Goal: Use online tool/utility: Utilize a website feature to perform a specific function

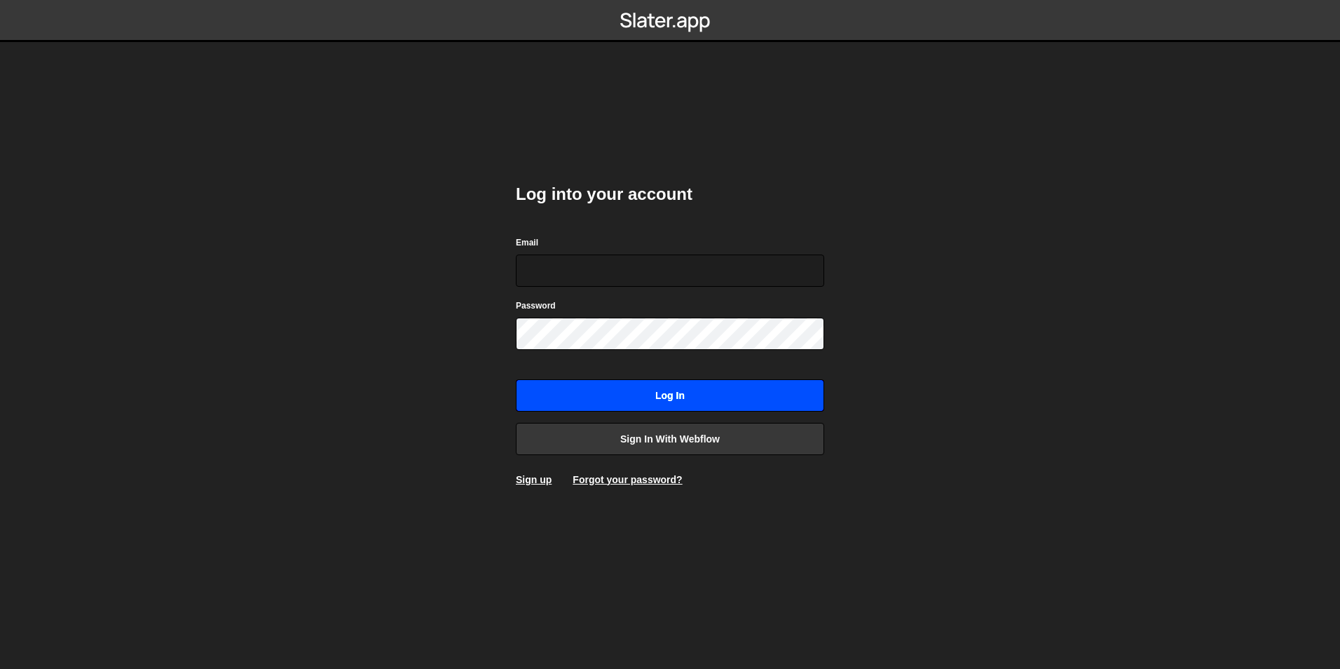
type input "digital@2020innovation.com"
click at [617, 396] on input "Log in" at bounding box center [670, 395] width 308 height 32
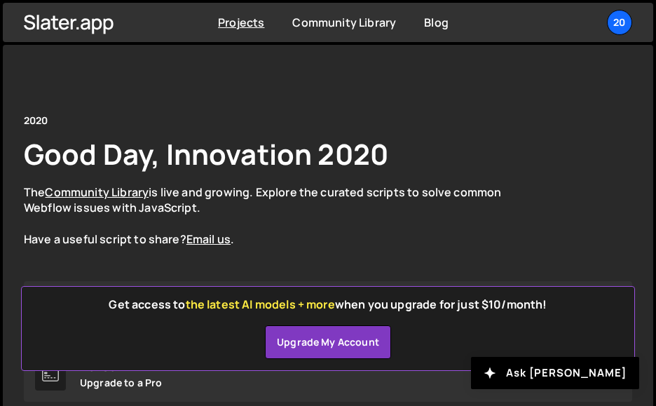
click at [526, 407] on html "Projects Community Library Blog 20 Projects Your Teams Account Upgrade Logout" at bounding box center [328, 408] width 656 height 817
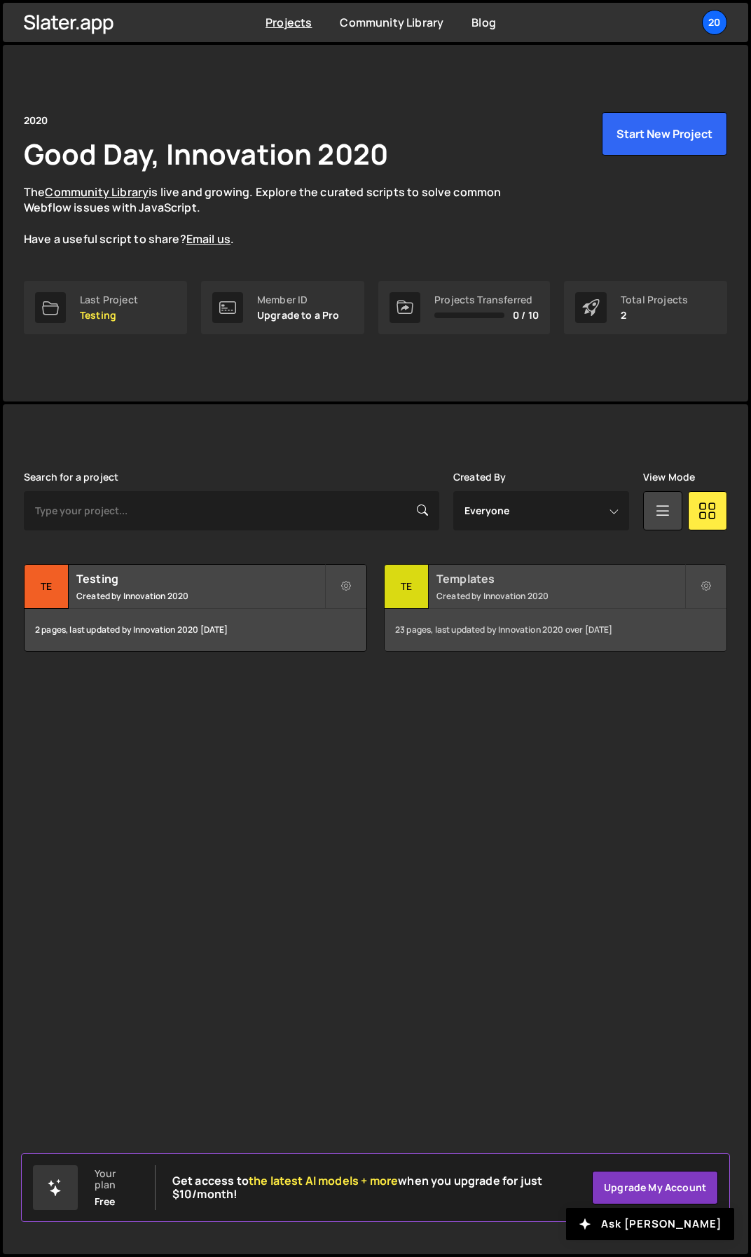
click at [512, 588] on div "Templates Created by Innovation 2020" at bounding box center [556, 586] width 342 height 43
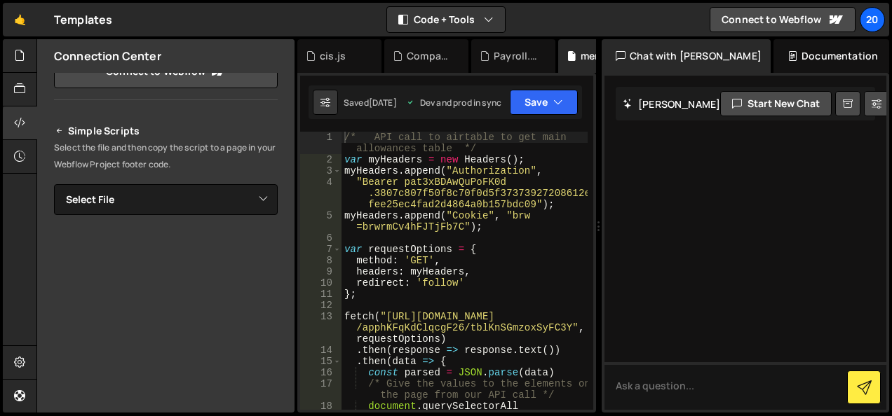
scroll to position [140, 0]
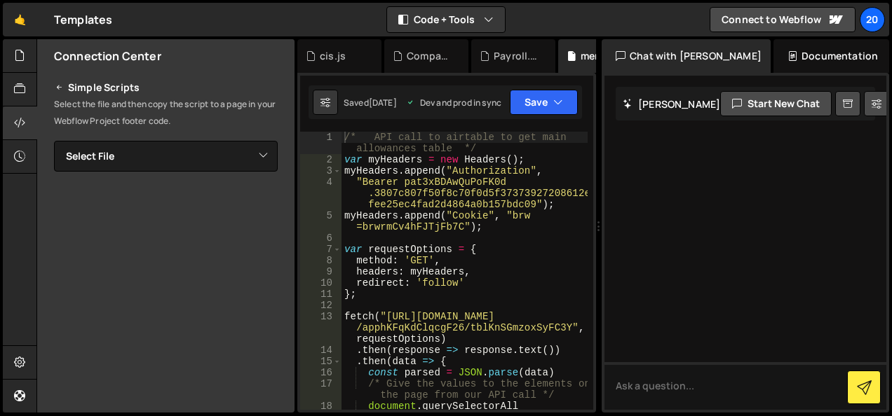
click at [153, 172] on div "Simple Scripts Select the file and then copy the script to a page in your Webfl…" at bounding box center [166, 269] width 224 height 381
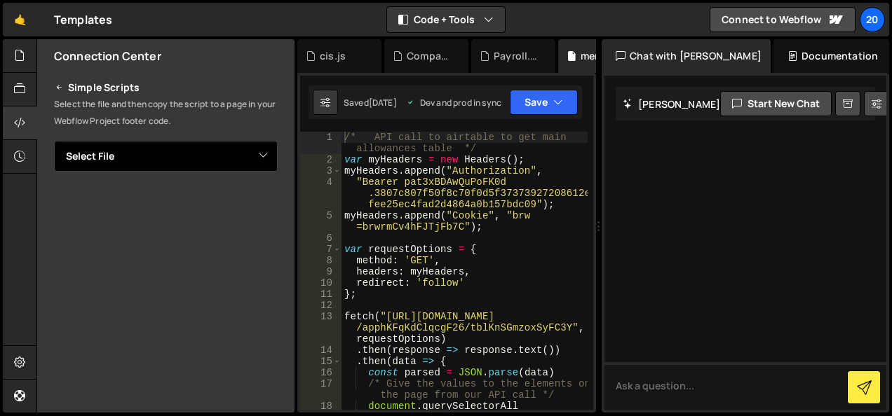
click at [149, 156] on select "Select File Annual_Tax_On_Enveloped_Dwellings_Rates.js Capital_gains_tax_and_in…" at bounding box center [166, 156] width 224 height 31
select select "12601"
click at [54, 141] on select "Select File Annual_Tax_On_Enveloped_Dwellings_Rates.js Capital_gains_tax_and_in…" at bounding box center [166, 156] width 224 height 31
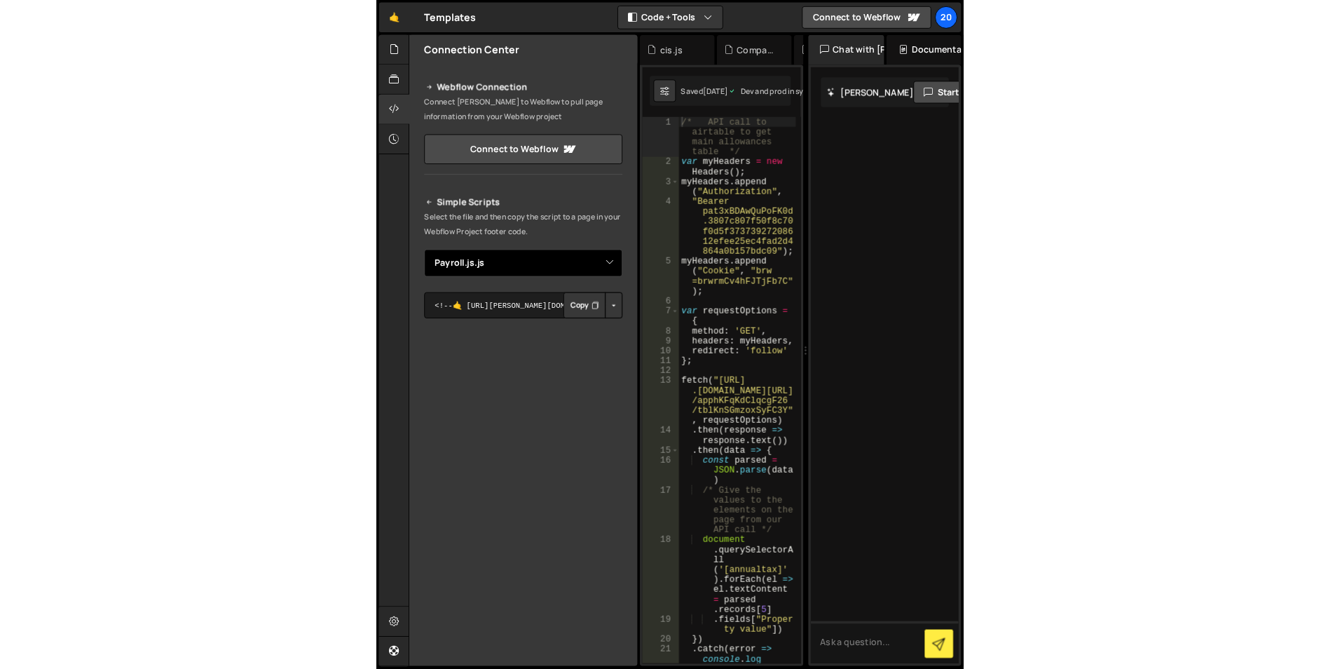
scroll to position [0, 0]
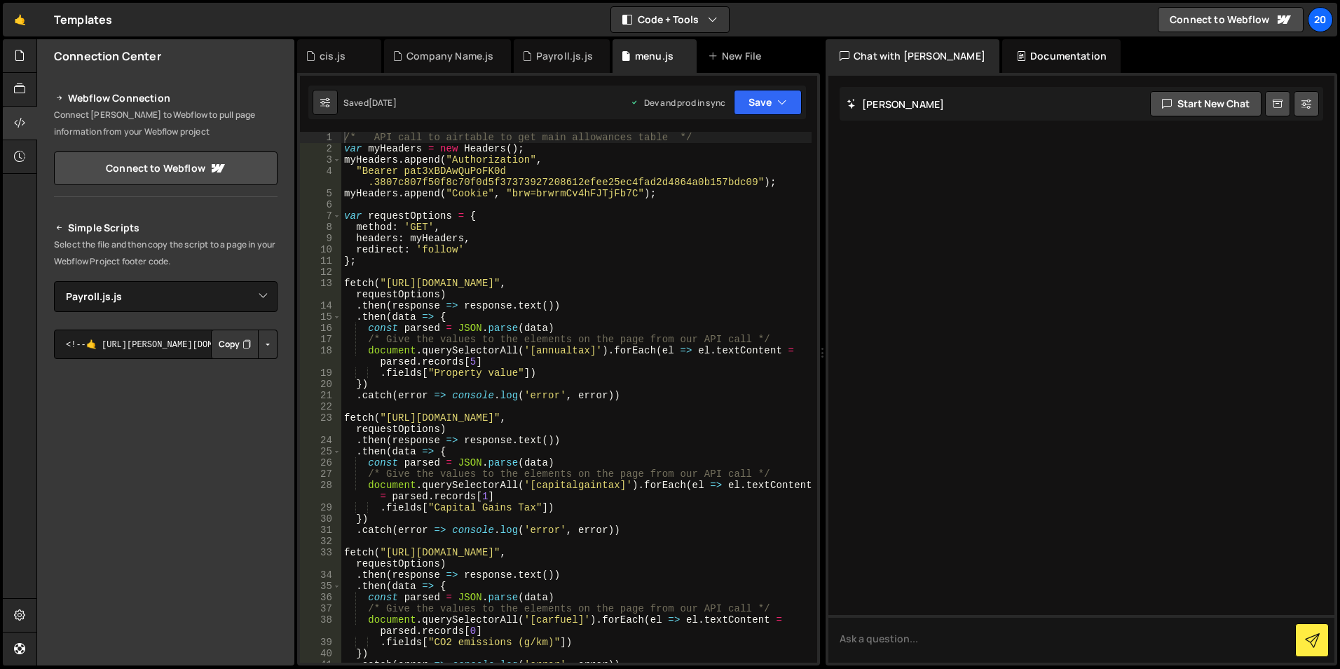
click at [250, 313] on div "Simple Scripts Select the file and then copy the script to a page in your Webfl…" at bounding box center [166, 433] width 224 height 428
click at [261, 299] on select "Select File Annual_Tax_On_Enveloped_Dwellings_Rates.js Capital_gains_tax_and_in…" at bounding box center [166, 296] width 224 height 31
click at [54, 281] on select "Select File Annual_Tax_On_Enveloped_Dwellings_Rates.js Capital_gains_tax_and_in…" at bounding box center [166, 296] width 224 height 31
click at [553, 52] on div "Payroll.js.js" at bounding box center [564, 56] width 57 height 14
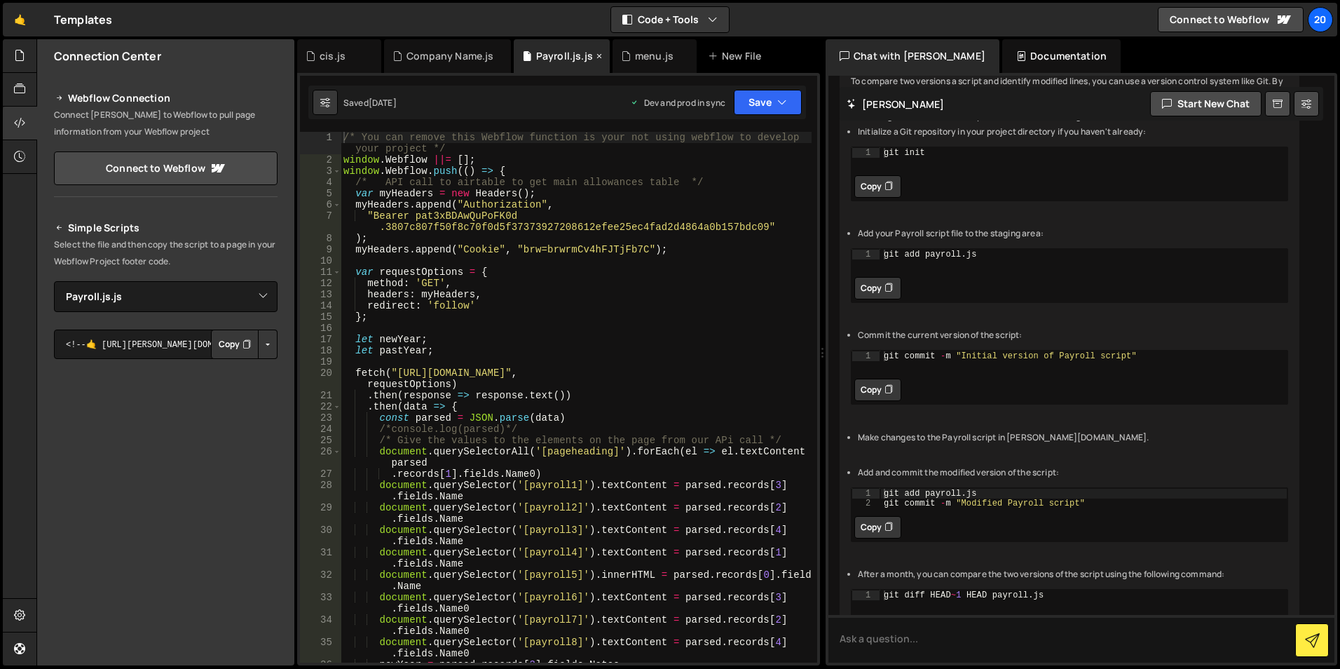
scroll to position [455, 0]
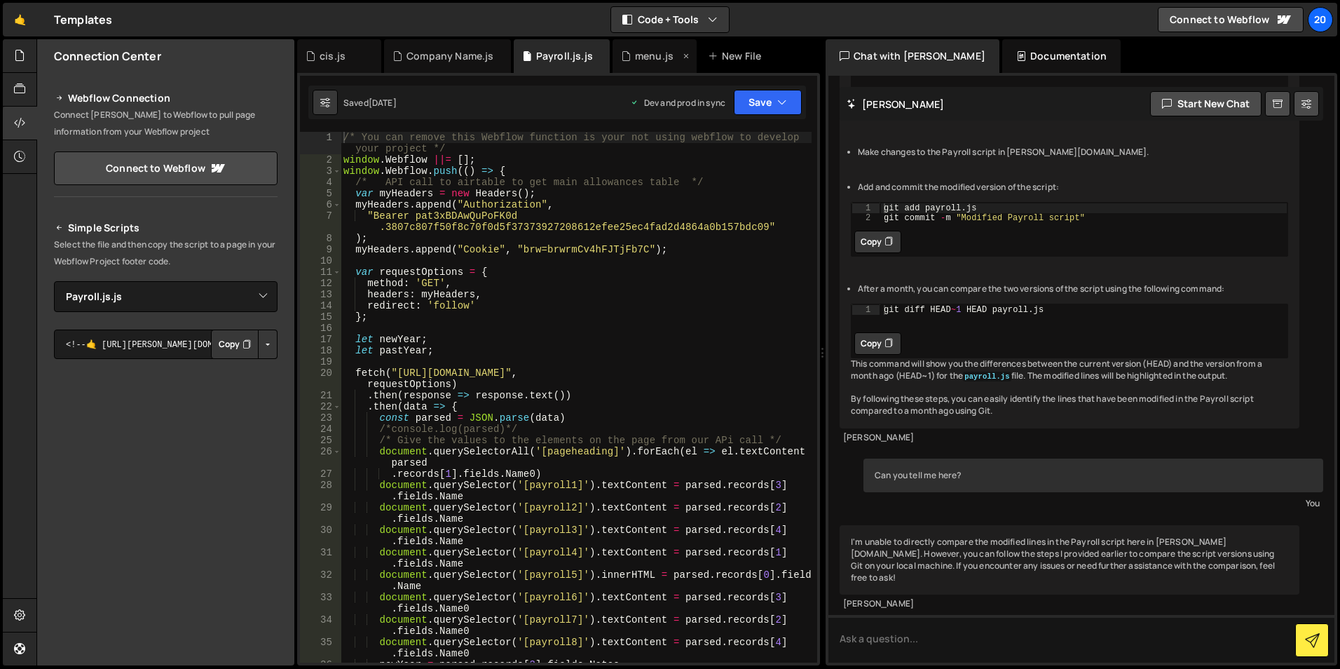
click at [636, 60] on div "menu.js" at bounding box center [654, 56] width 39 height 14
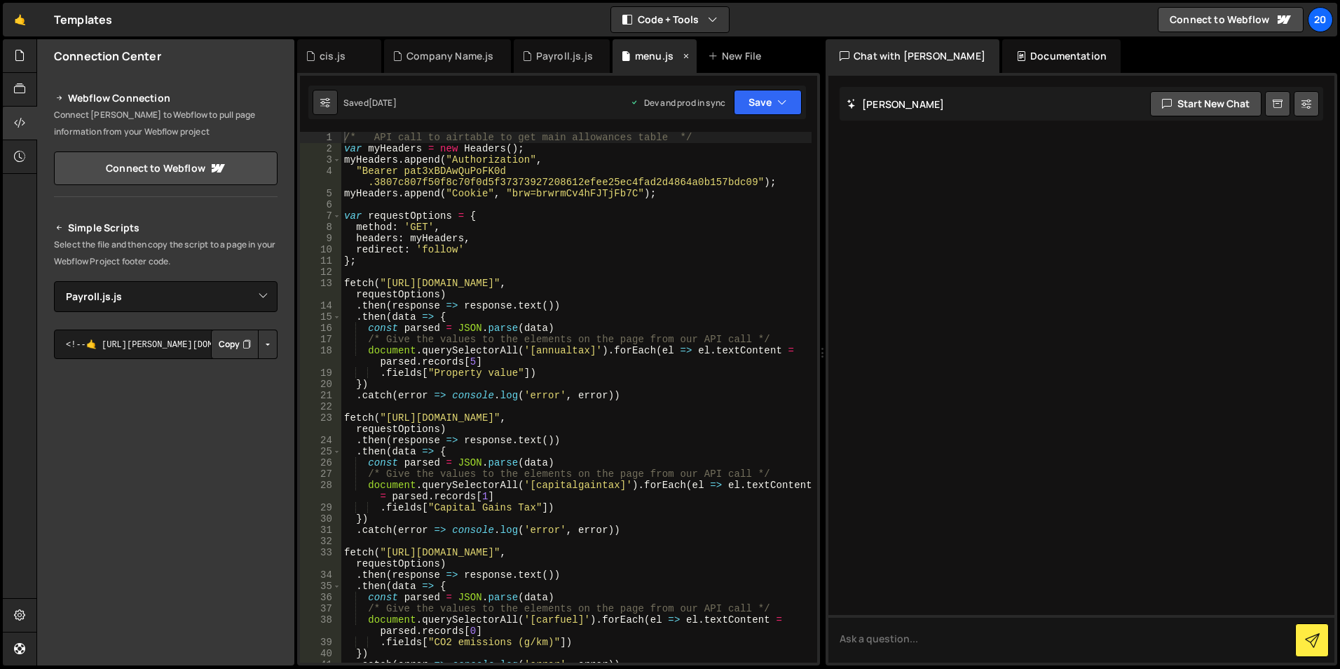
click at [685, 55] on icon at bounding box center [686, 56] width 10 height 14
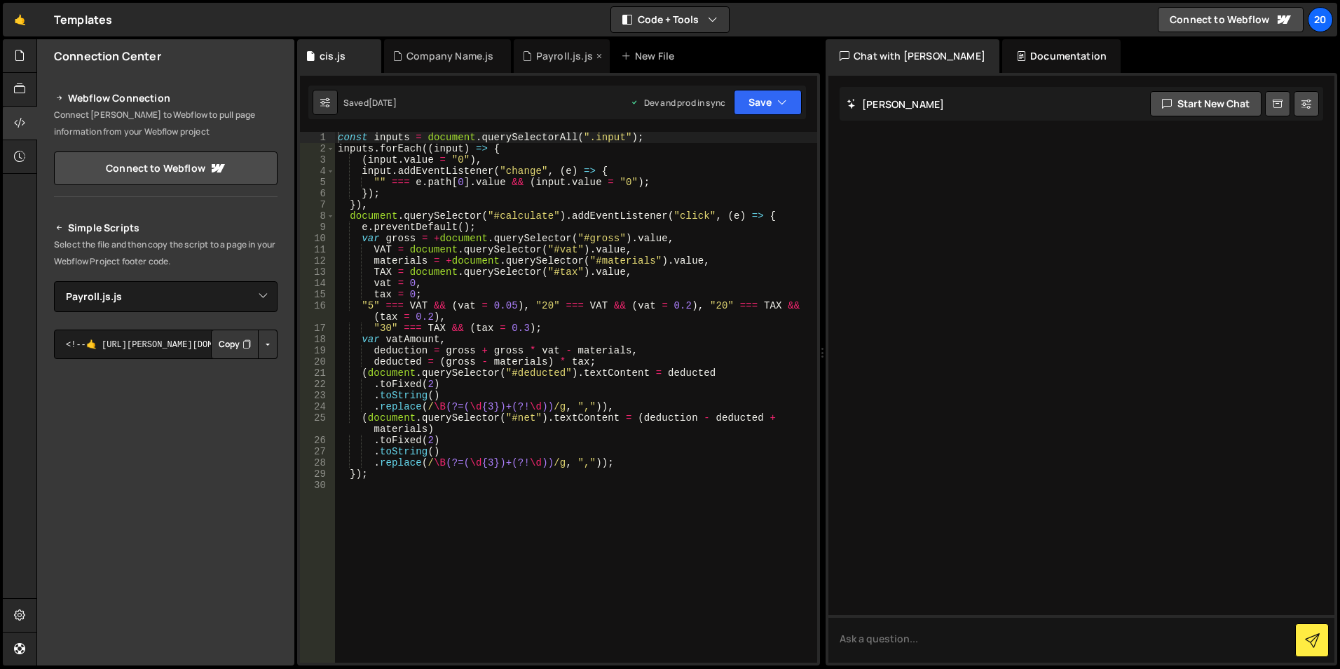
click at [551, 62] on div "Payroll.js.js" at bounding box center [564, 56] width 57 height 14
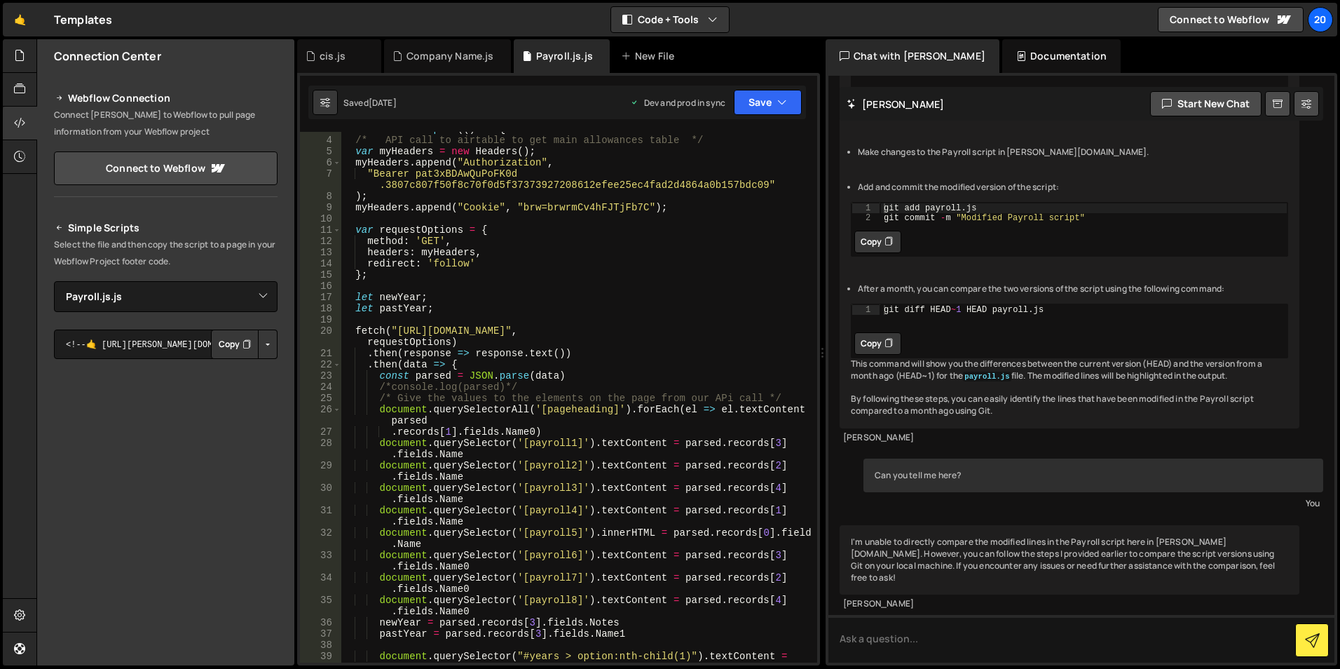
scroll to position [126, 0]
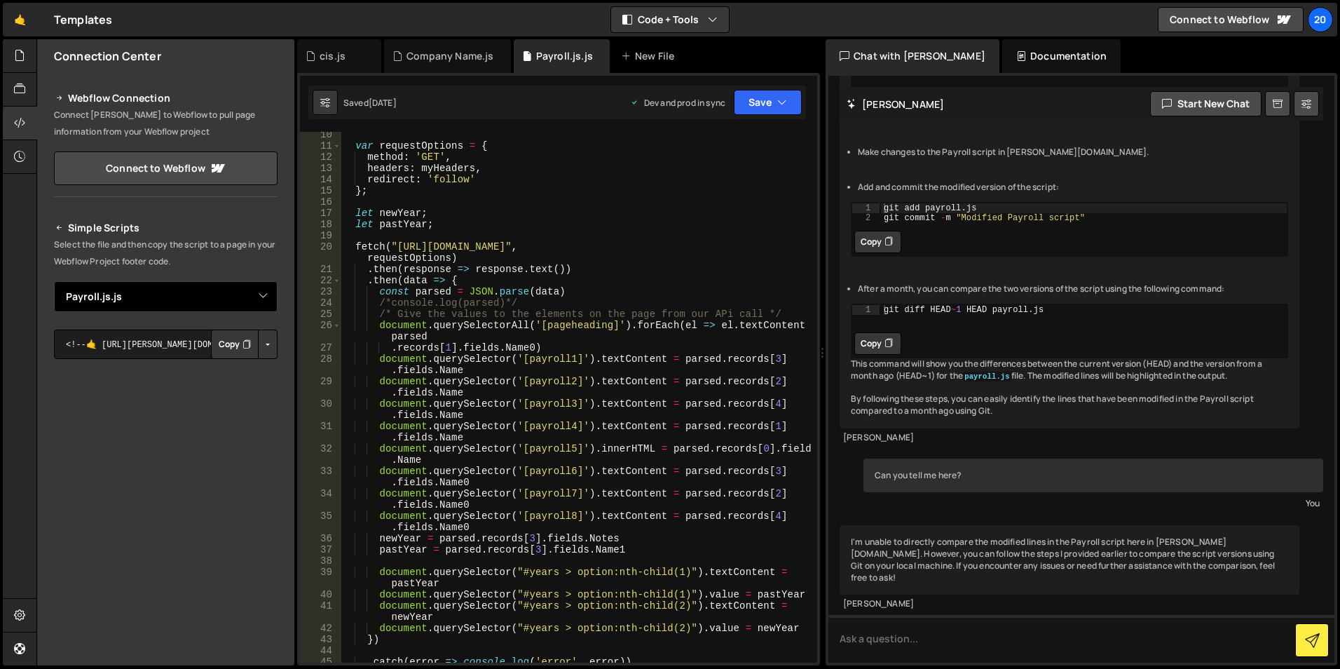
click at [183, 293] on select "Select File Annual_Tax_On_Enveloped_Dwellings_Rates.js Capital_gains_tax_and_in…" at bounding box center [166, 296] width 224 height 31
click at [704, 193] on div "var requestOptions = { method : 'GET' , headers : myHeaders , redirect : 'follo…" at bounding box center [576, 405] width 471 height 553
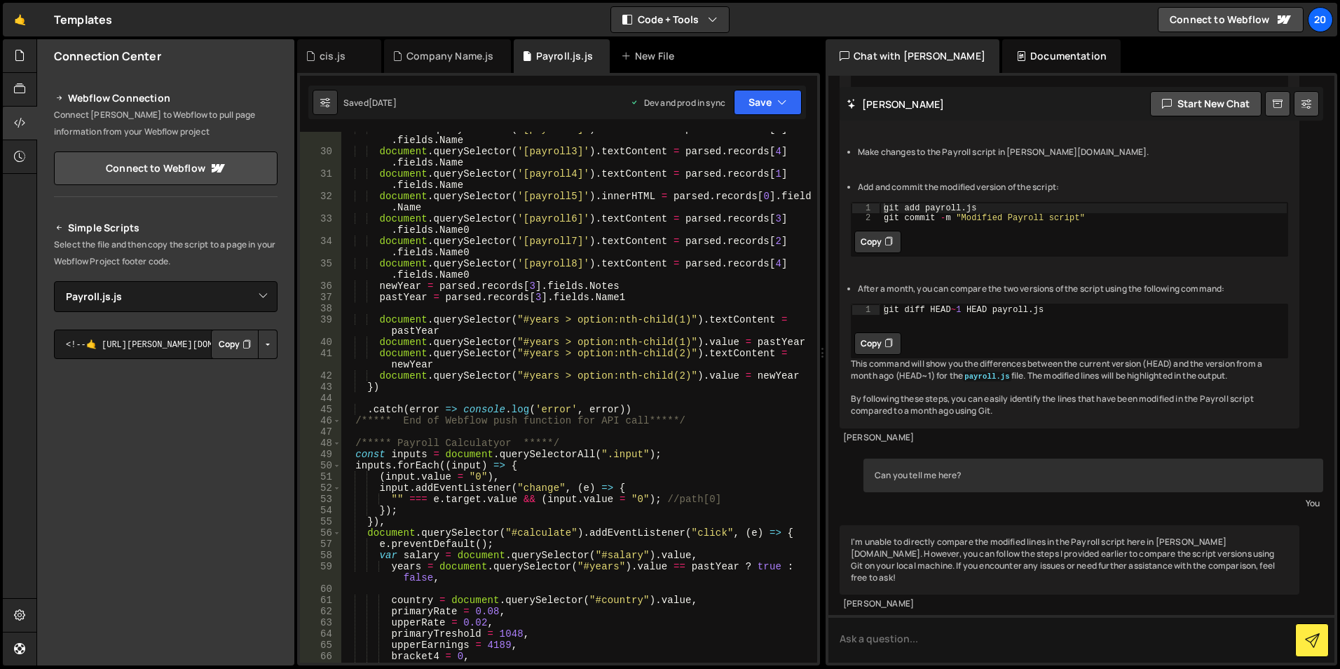
scroll to position [463, 0]
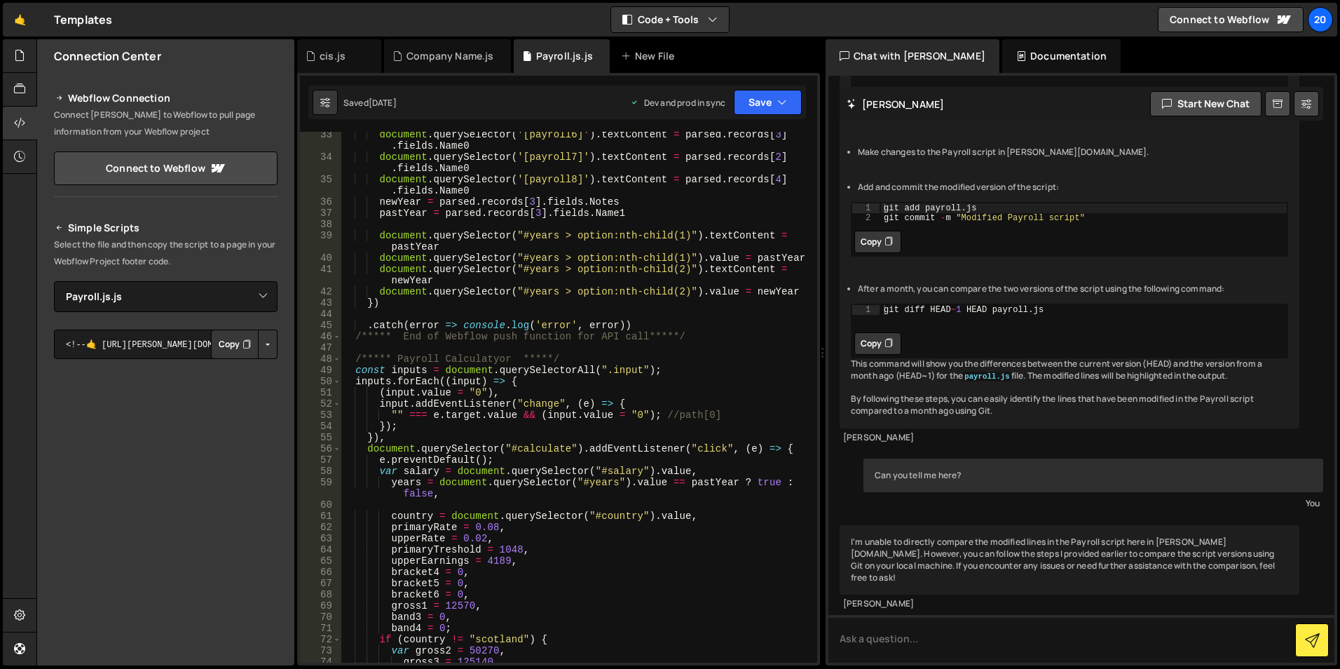
click at [631, 192] on div "document . querySelector ( '[payroll6]' ) . textContent = parsed . records [ 3 …" at bounding box center [576, 411] width 471 height 564
type textarea "})"
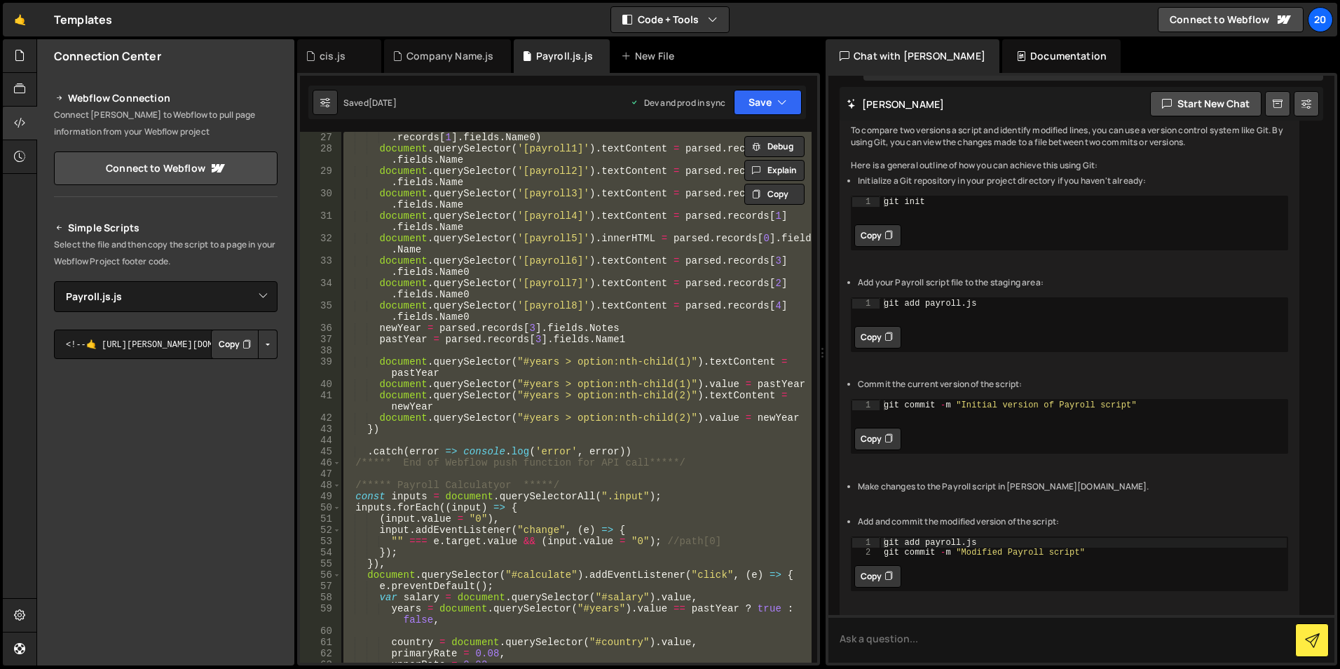
scroll to position [336, 0]
